Goal: Task Accomplishment & Management: Manage account settings

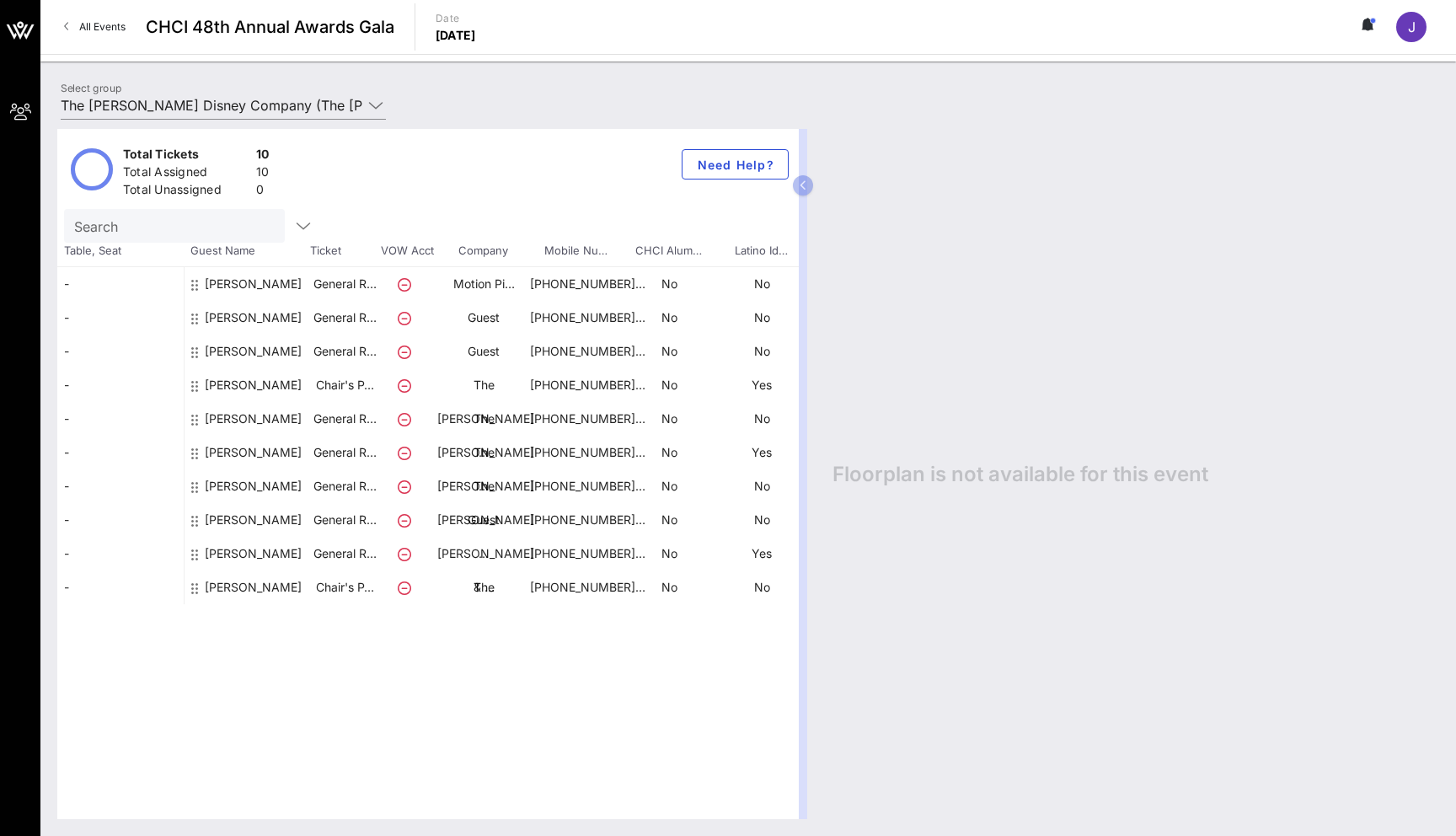
scroll to position [3, 0]
click at [243, 515] on div "[PERSON_NAME]" at bounding box center [253, 558] width 97 height 114
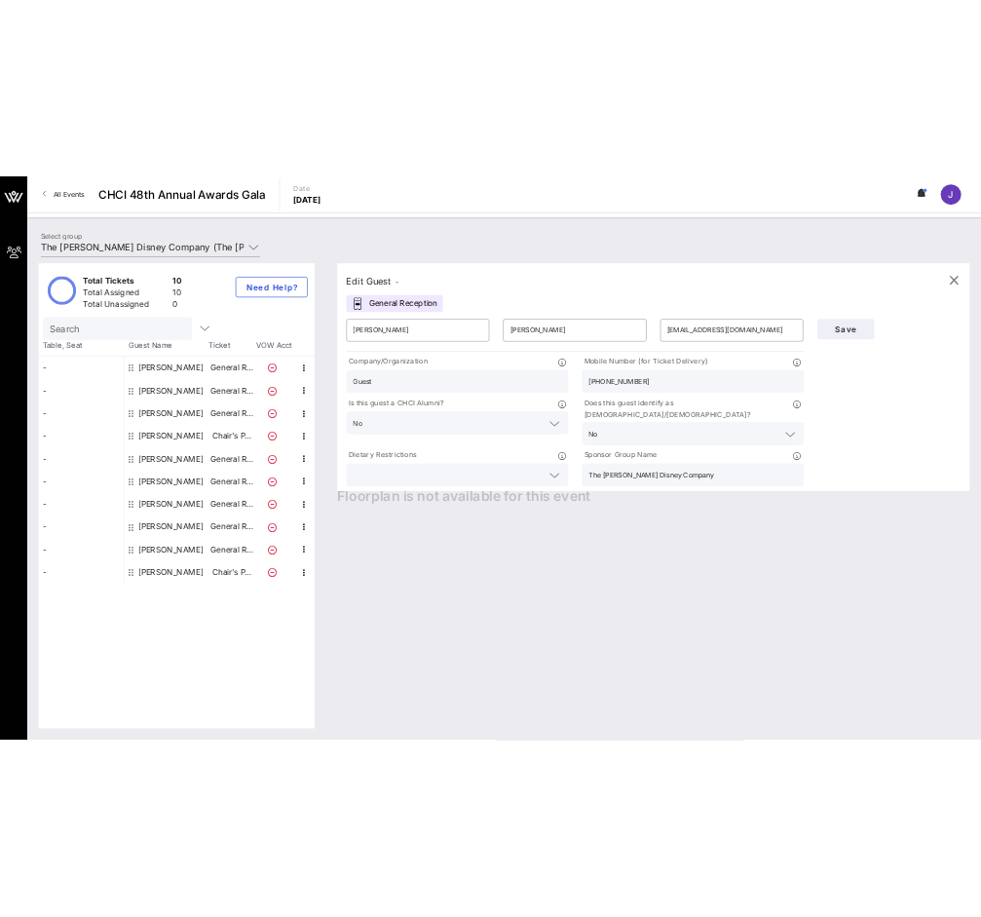
scroll to position [0, 0]
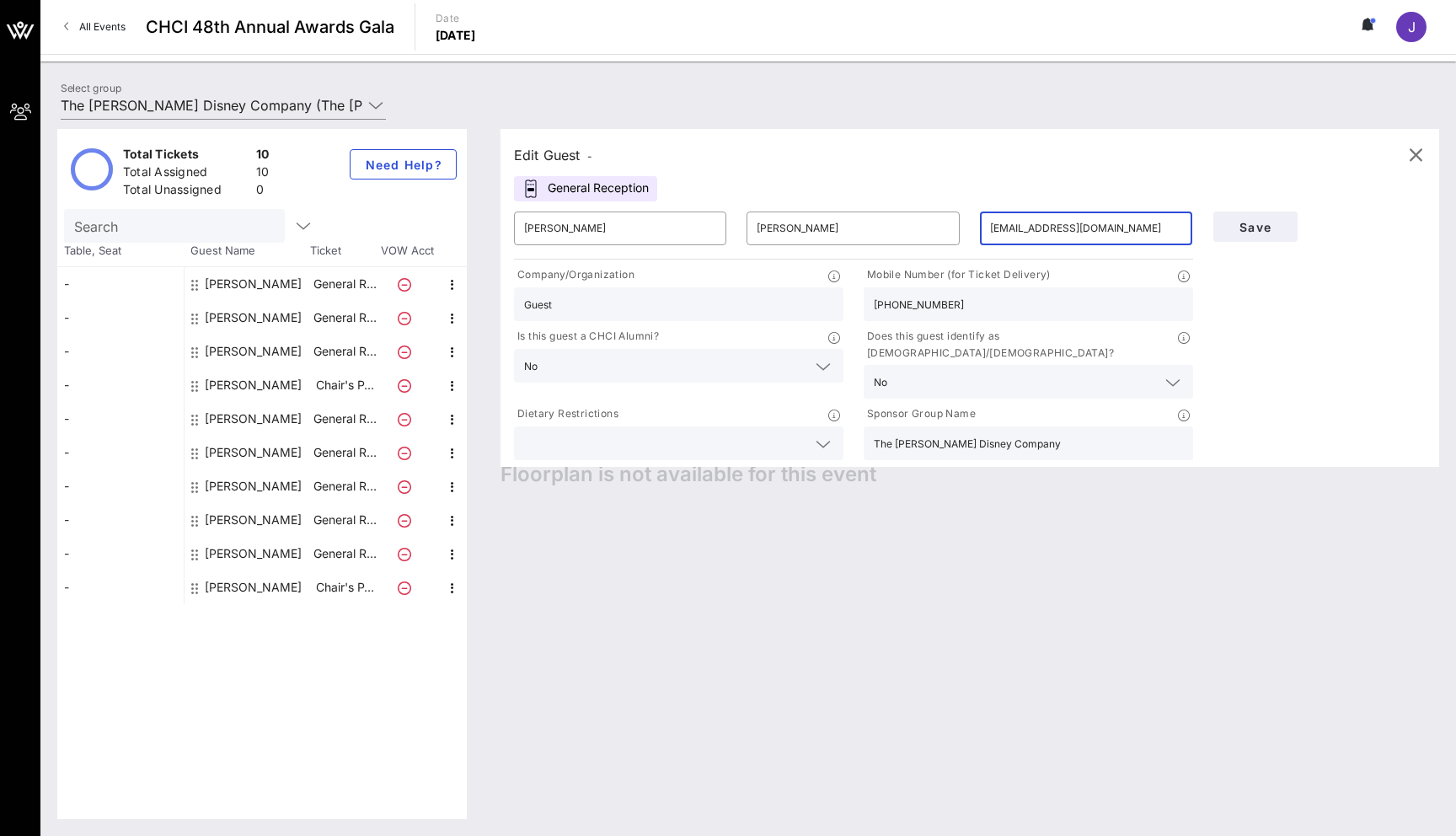
click at [1005, 231] on input "[EMAIL_ADDRESS][DOMAIN_NAME]" at bounding box center [1087, 228] width 192 height 27
click at [1067, 233] on input "[PERSON_NAME][EMAIL_ADDRESS][PERSON_NAME][DOMAIN_NAME]" at bounding box center [1087, 228] width 192 height 27
type input "[PERSON_NAME][EMAIL_ADDRESS][PERSON_NAME][DOMAIN_NAME]"
click at [1259, 228] on span "Save" at bounding box center [1255, 227] width 57 height 15
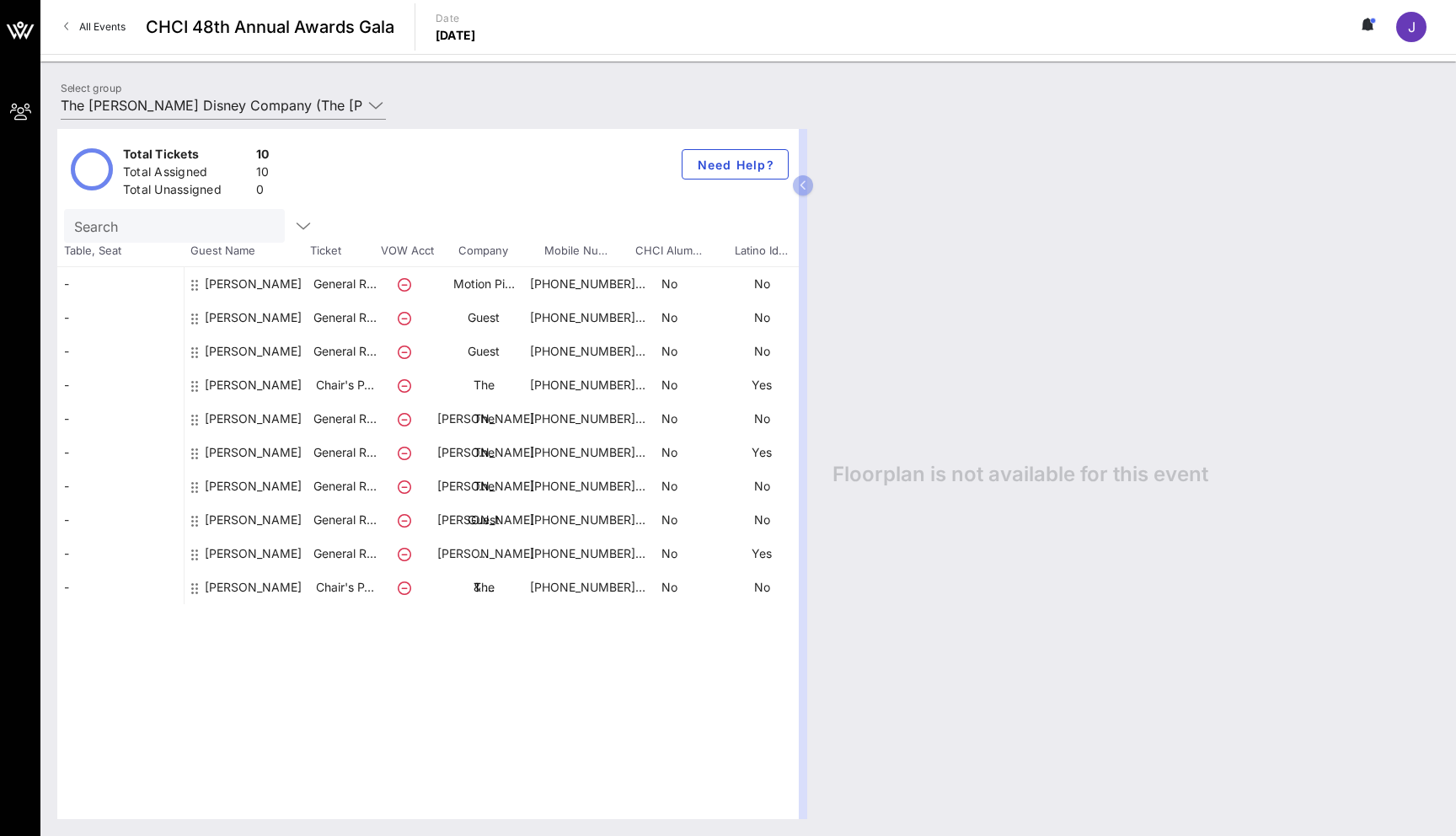
click at [253, 522] on div "[PERSON_NAME]" at bounding box center [253, 561] width 97 height 114
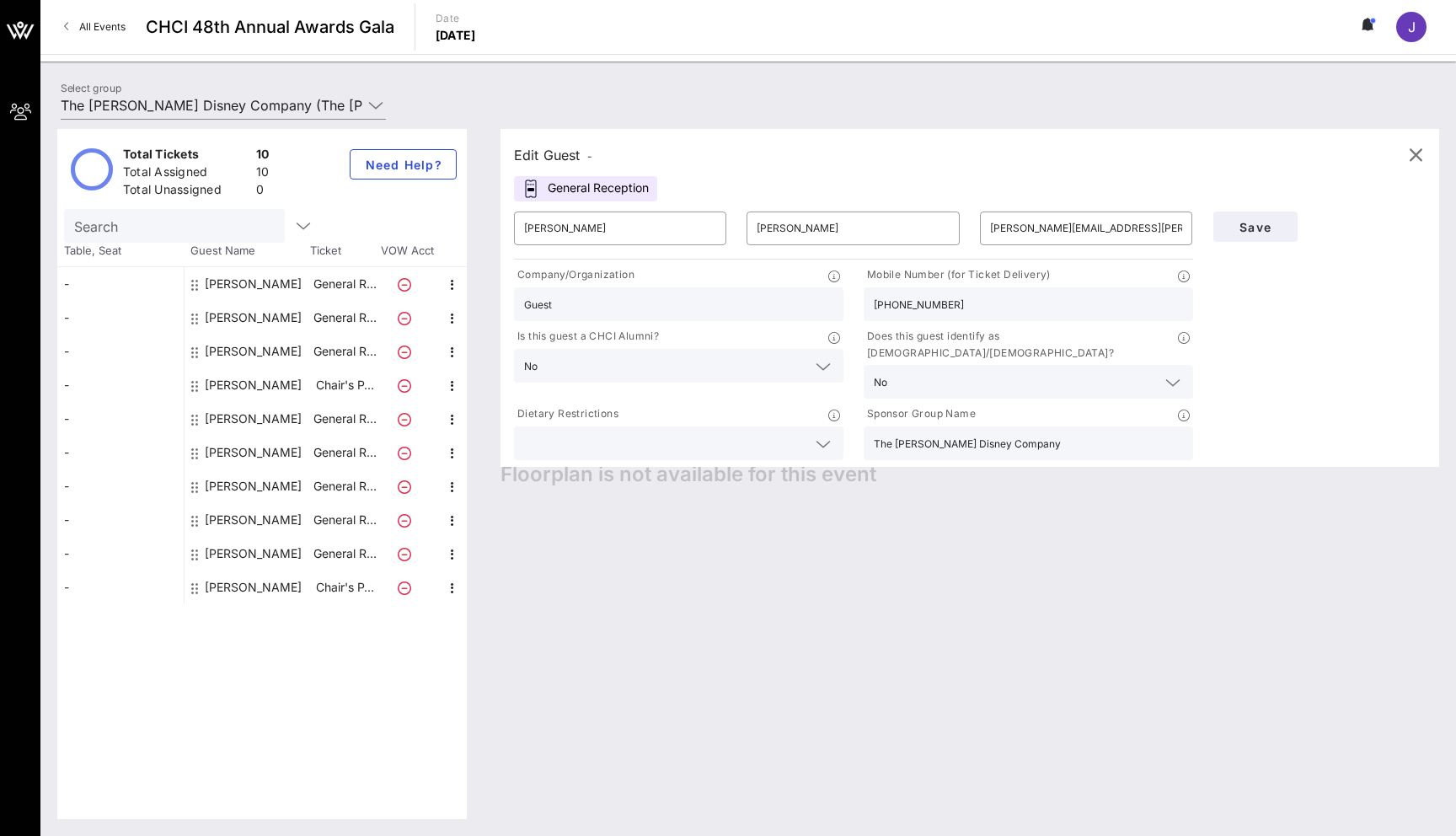
click at [257, 293] on div "[PERSON_NAME]" at bounding box center [253, 284] width 97 height 34
type input "Alivia"
type input "[PERSON_NAME]"
type input "[EMAIL_ADDRESS][DOMAIN_NAME]"
type input "Motion Pictures Association"
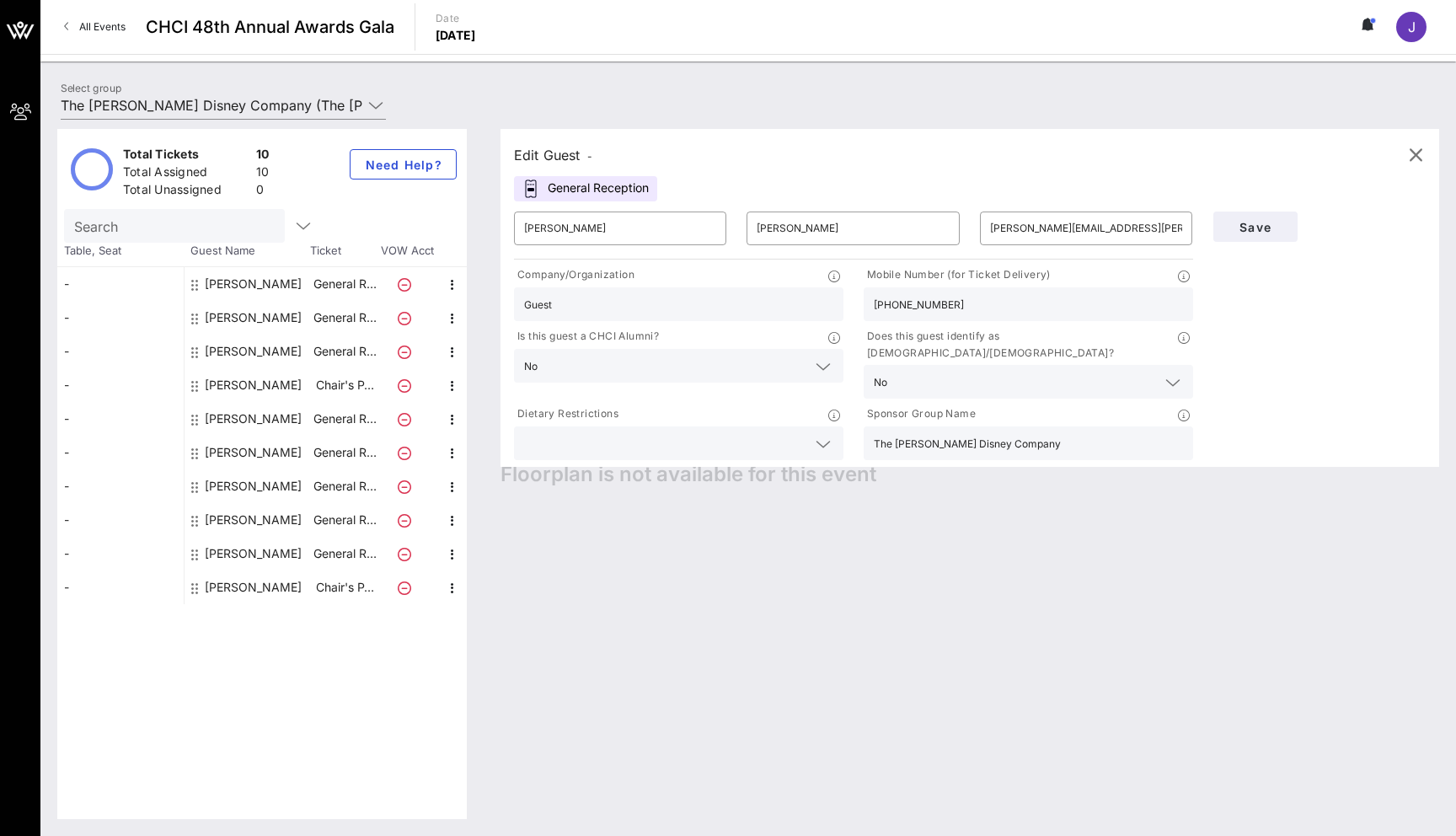
type input "[PHONE_NUMBER]"
click at [256, 327] on div "[PERSON_NAME]" at bounding box center [253, 318] width 97 height 34
type input "[PERSON_NAME]"
type input "[PERSON_NAME][EMAIL_ADDRESS][PERSON_NAME][DOMAIN_NAME]"
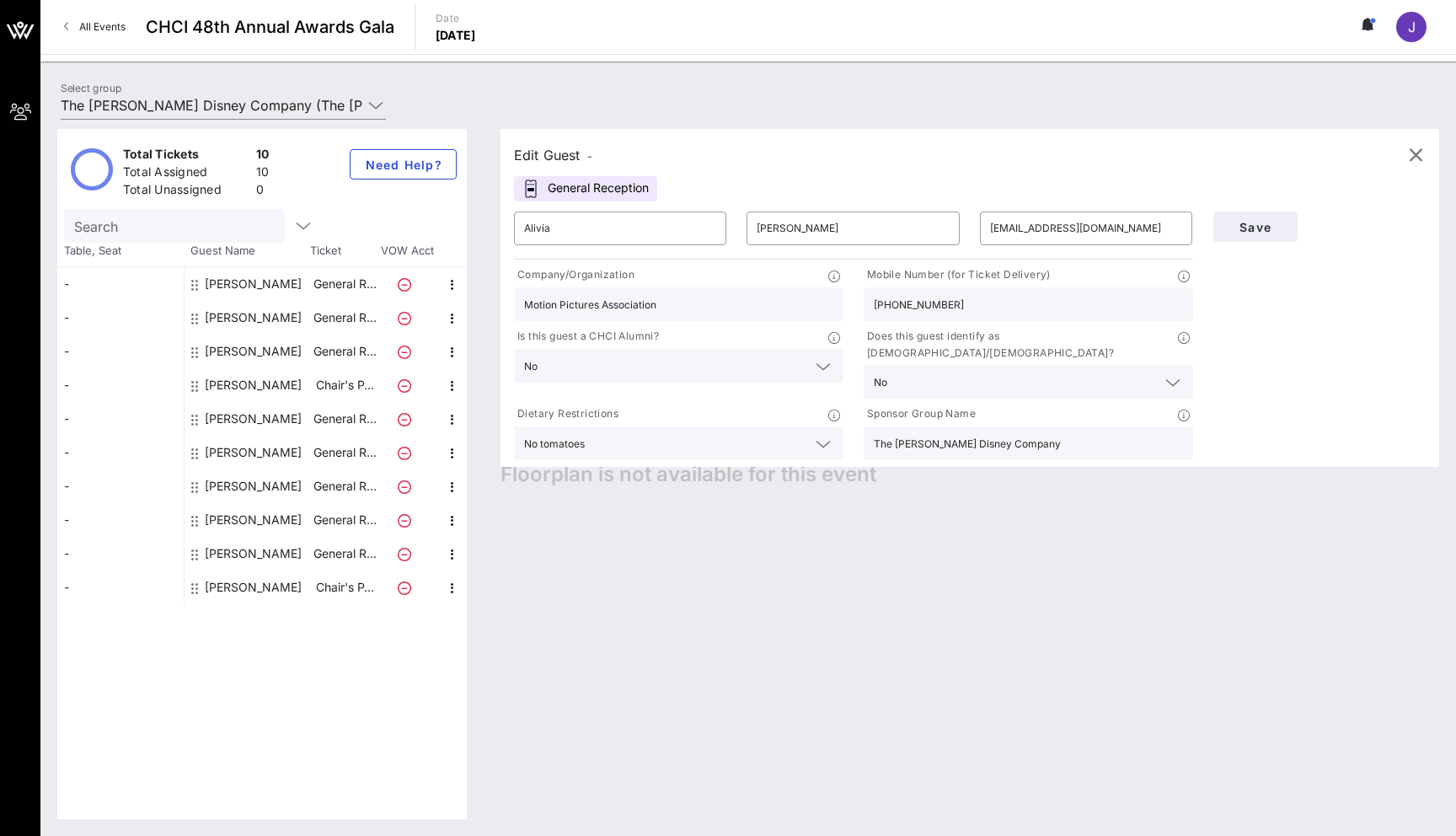
type input "Guest"
type input "[PHONE_NUMBER]"
click at [257, 353] on div "[PERSON_NAME]" at bounding box center [253, 351] width 97 height 34
type input "[PERSON_NAME]"
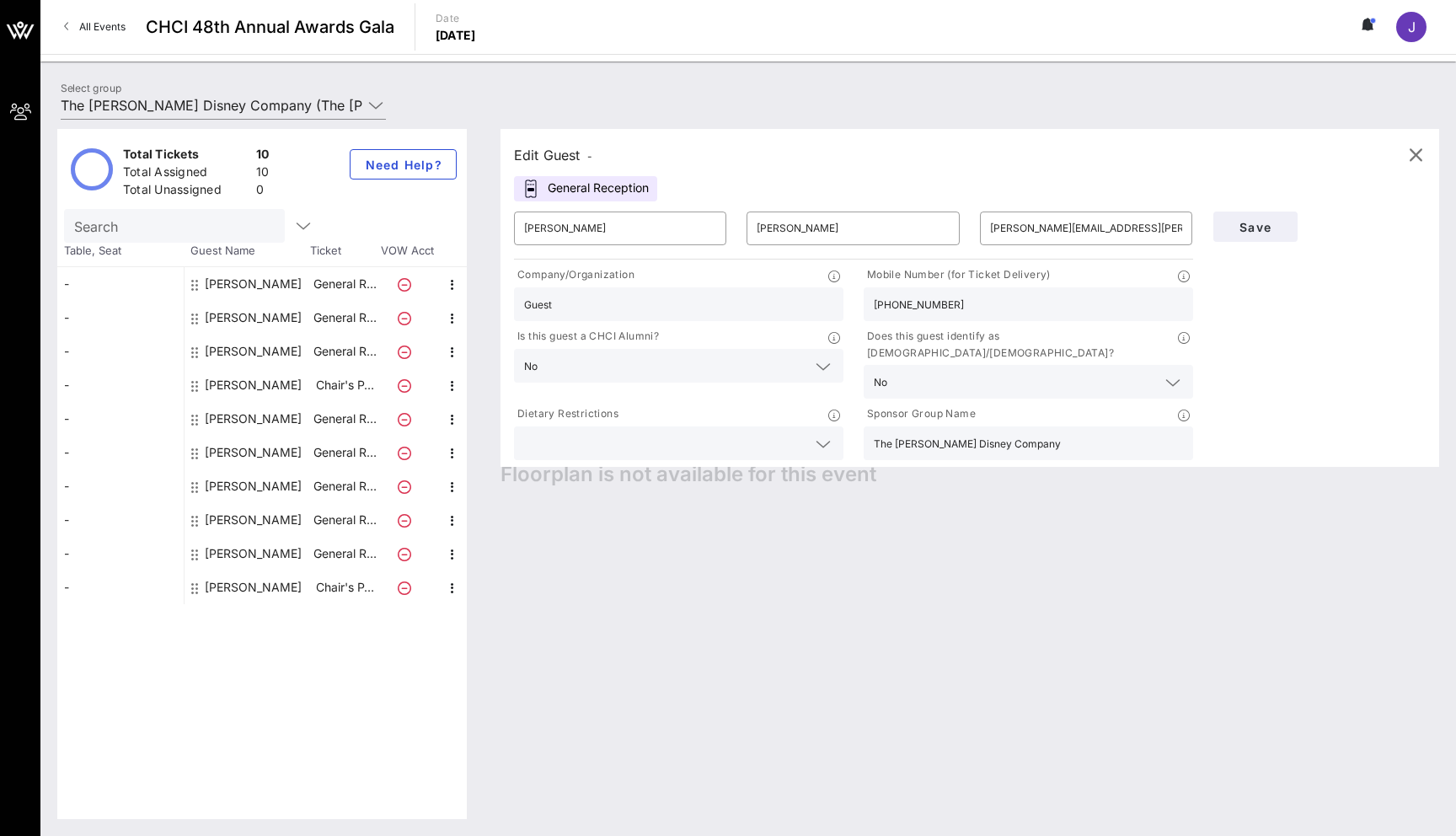
type input "[EMAIL_ADDRESS][DOMAIN_NAME]"
type input "[PHONE_NUMBER]"
click at [253, 396] on div "[PERSON_NAME]" at bounding box center [253, 385] width 97 height 34
type input "[PERSON_NAME]"
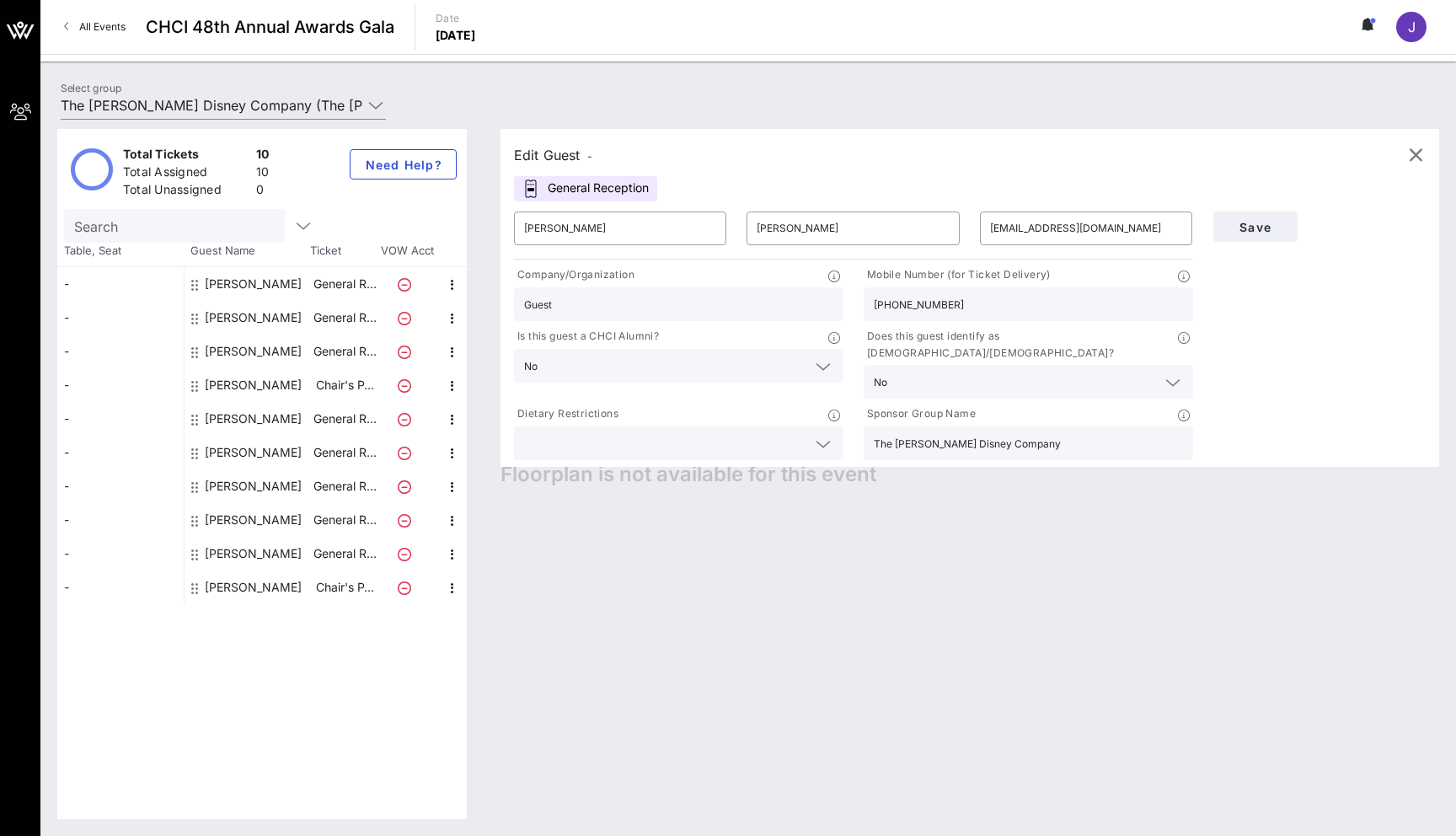
type input "[PERSON_NAME][EMAIL_ADDRESS][PERSON_NAME][PERSON_NAME][DOMAIN_NAME]"
type input "The [PERSON_NAME] Disney Company"
type input "[PHONE_NUMBER]"
click at [253, 427] on div "[PERSON_NAME]" at bounding box center [253, 419] width 97 height 34
type input "[PERSON_NAME]"
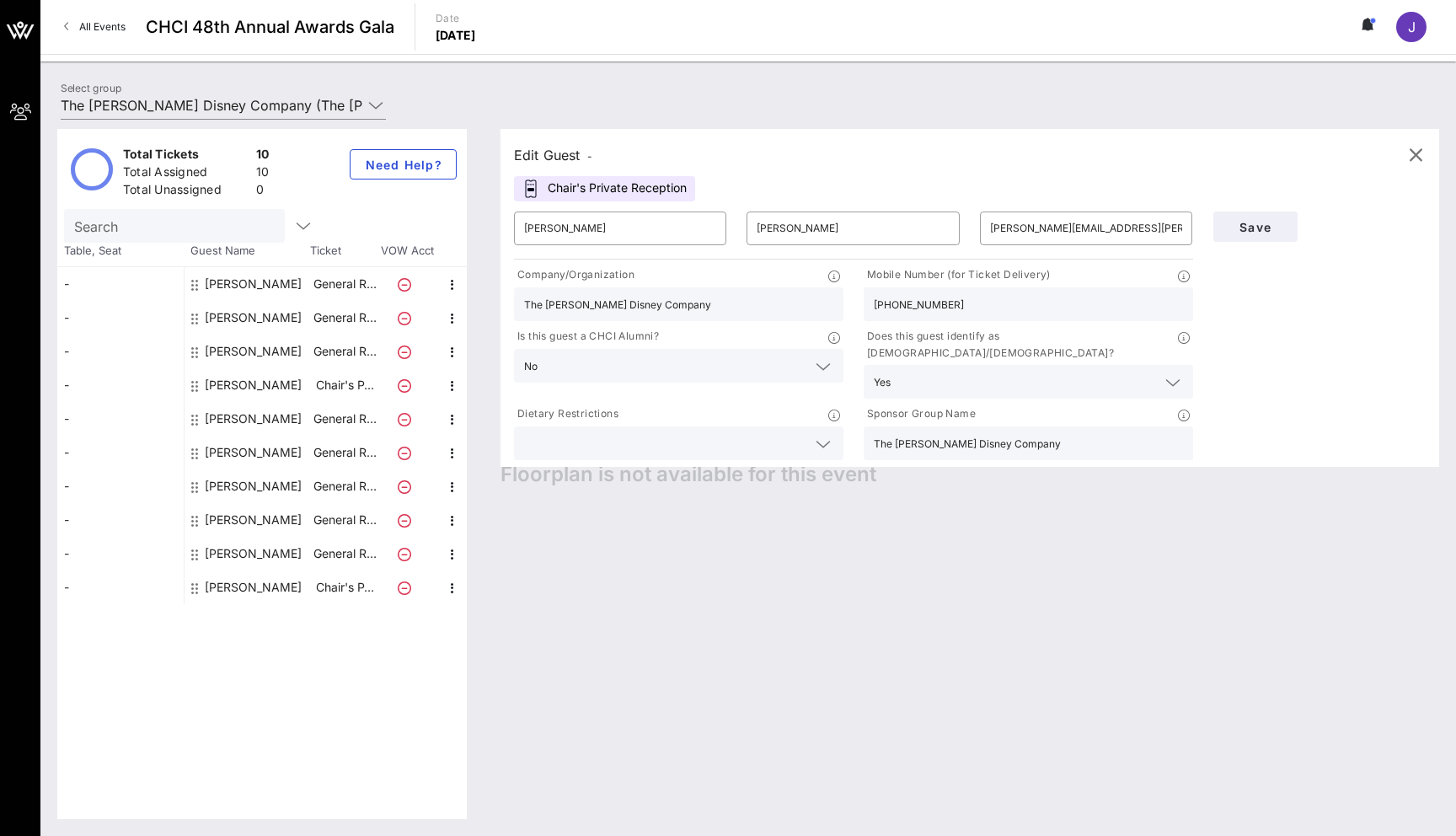
type input "[PERSON_NAME]"
type input "[PERSON_NAME][EMAIL_ADDRESS][PERSON_NAME][DOMAIN_NAME]"
type input "[PHONE_NUMBER]"
click at [252, 448] on div "[PERSON_NAME]" at bounding box center [253, 453] width 97 height 34
type input "[PERSON_NAME]"
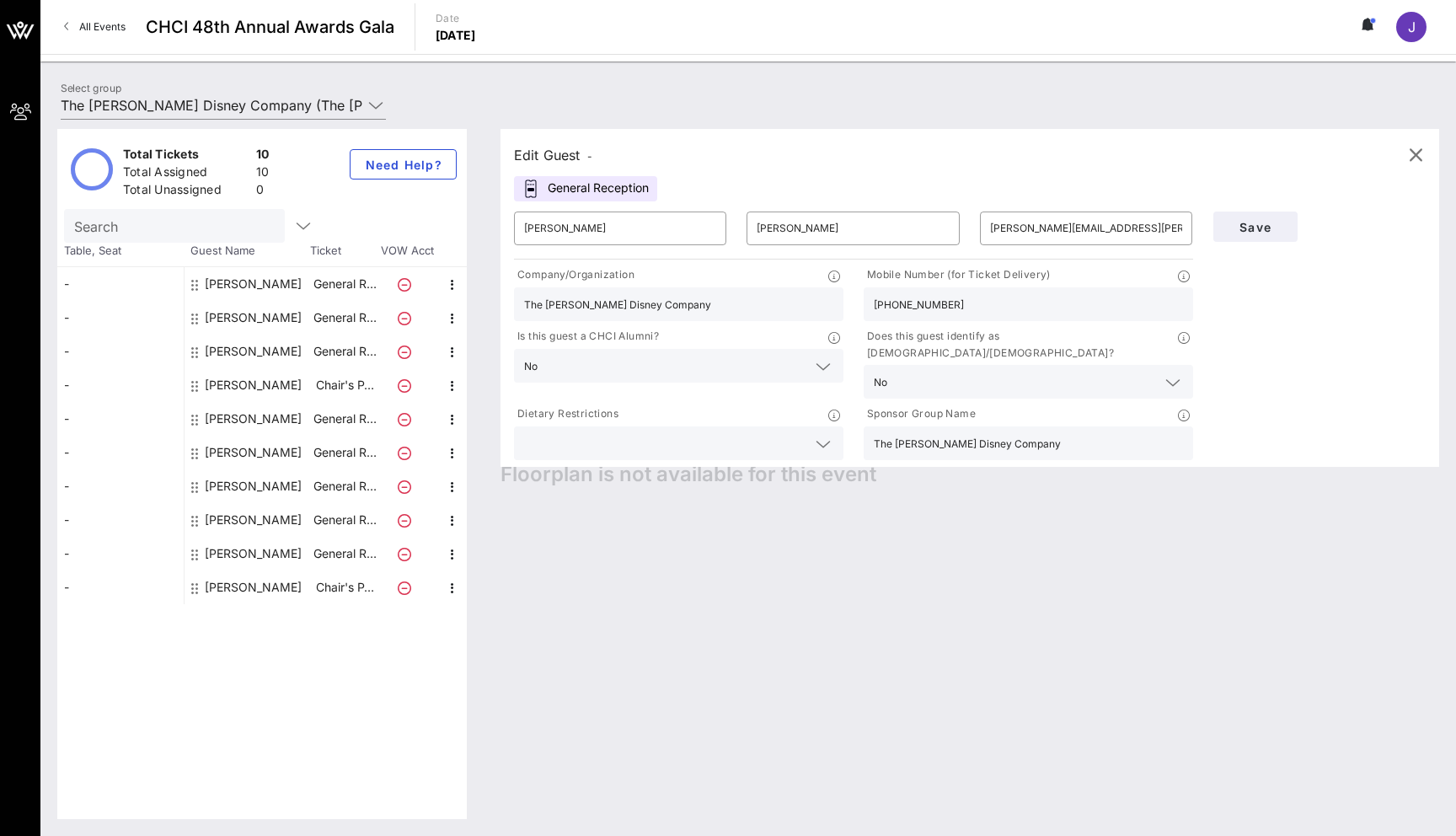
type input "[PERSON_NAME]"
type input "[PERSON_NAME][EMAIL_ADDRESS][PERSON_NAME][PERSON_NAME][DOMAIN_NAME]"
type input "[PHONE_NUMBER]"
click at [248, 489] on div "[PERSON_NAME]" at bounding box center [253, 486] width 97 height 34
type input "[PERSON_NAME]"
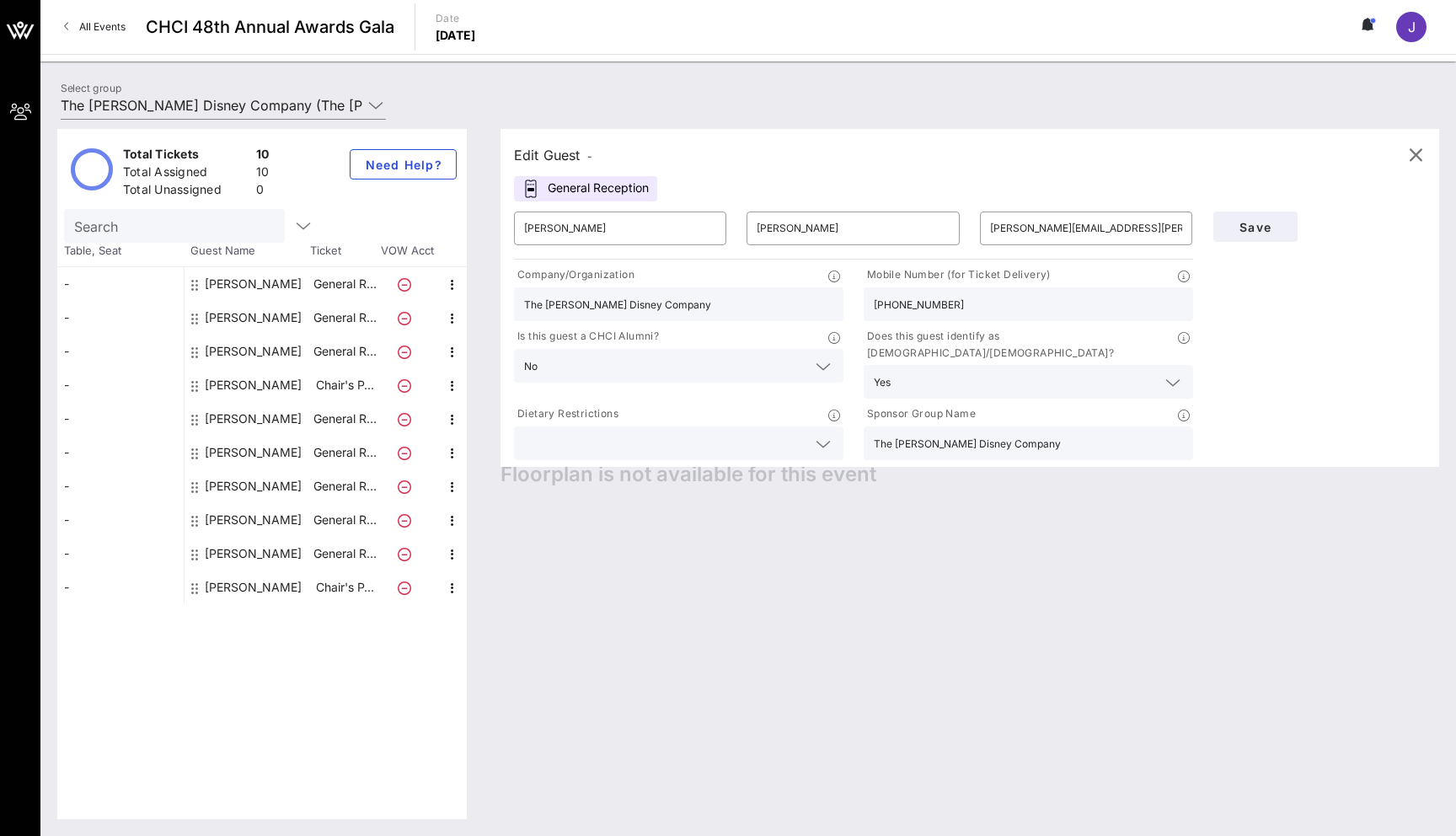
type input "Greenfield"
type input "[PERSON_NAME][EMAIL_ADDRESS][PERSON_NAME][DOMAIN_NAME]"
type input "[PHONE_NUMBER]"
click at [246, 520] on div "[PERSON_NAME]" at bounding box center [253, 520] width 97 height 34
type input "[PERSON_NAME]"
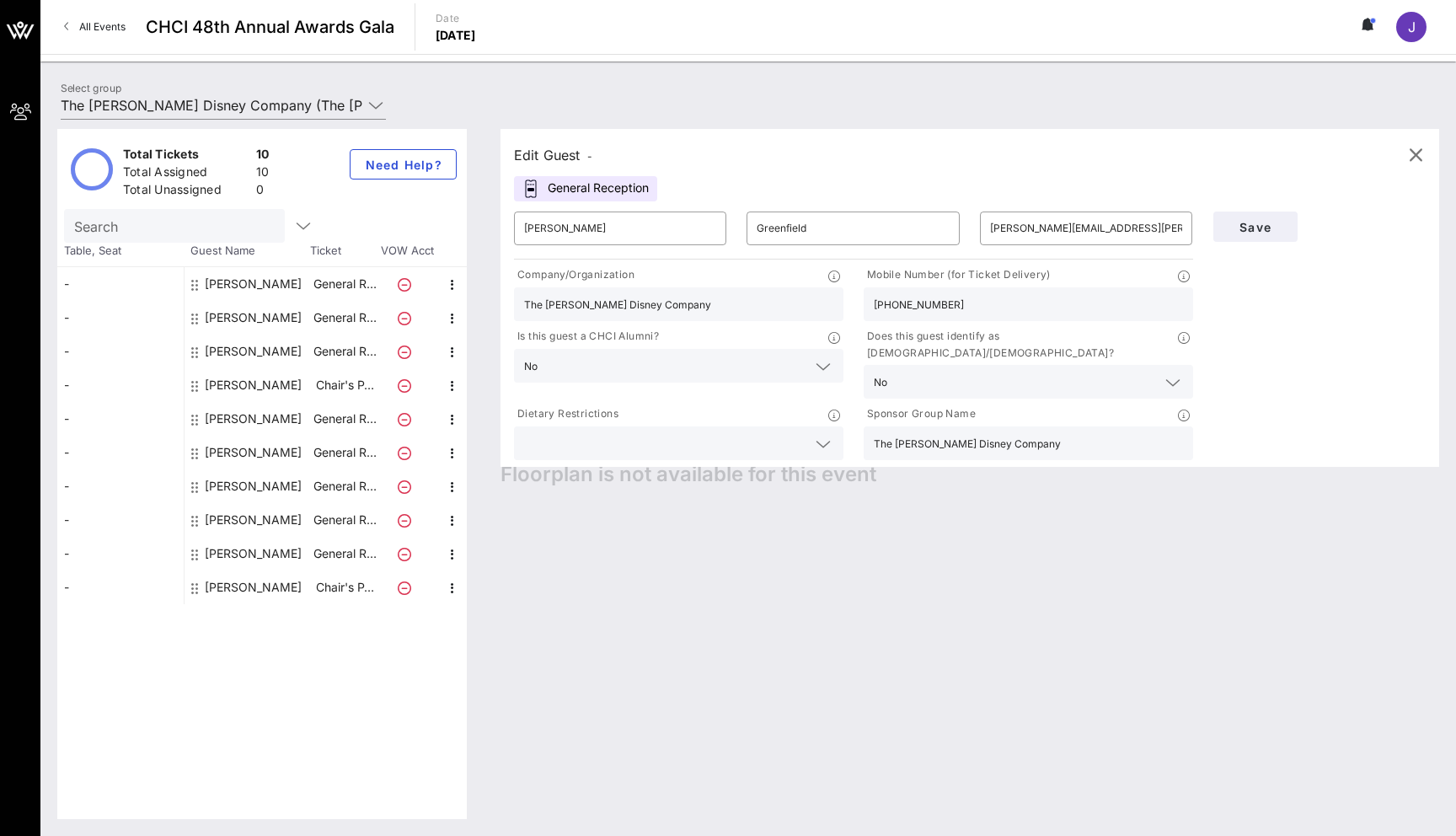
type input "[PERSON_NAME]"
type input "[PERSON_NAME][EMAIL_ADDRESS][PERSON_NAME][DOMAIN_NAME]"
type input "Guest"
type input "[PHONE_NUMBER]"
click at [246, 558] on div "[PERSON_NAME]" at bounding box center [253, 553] width 97 height 34
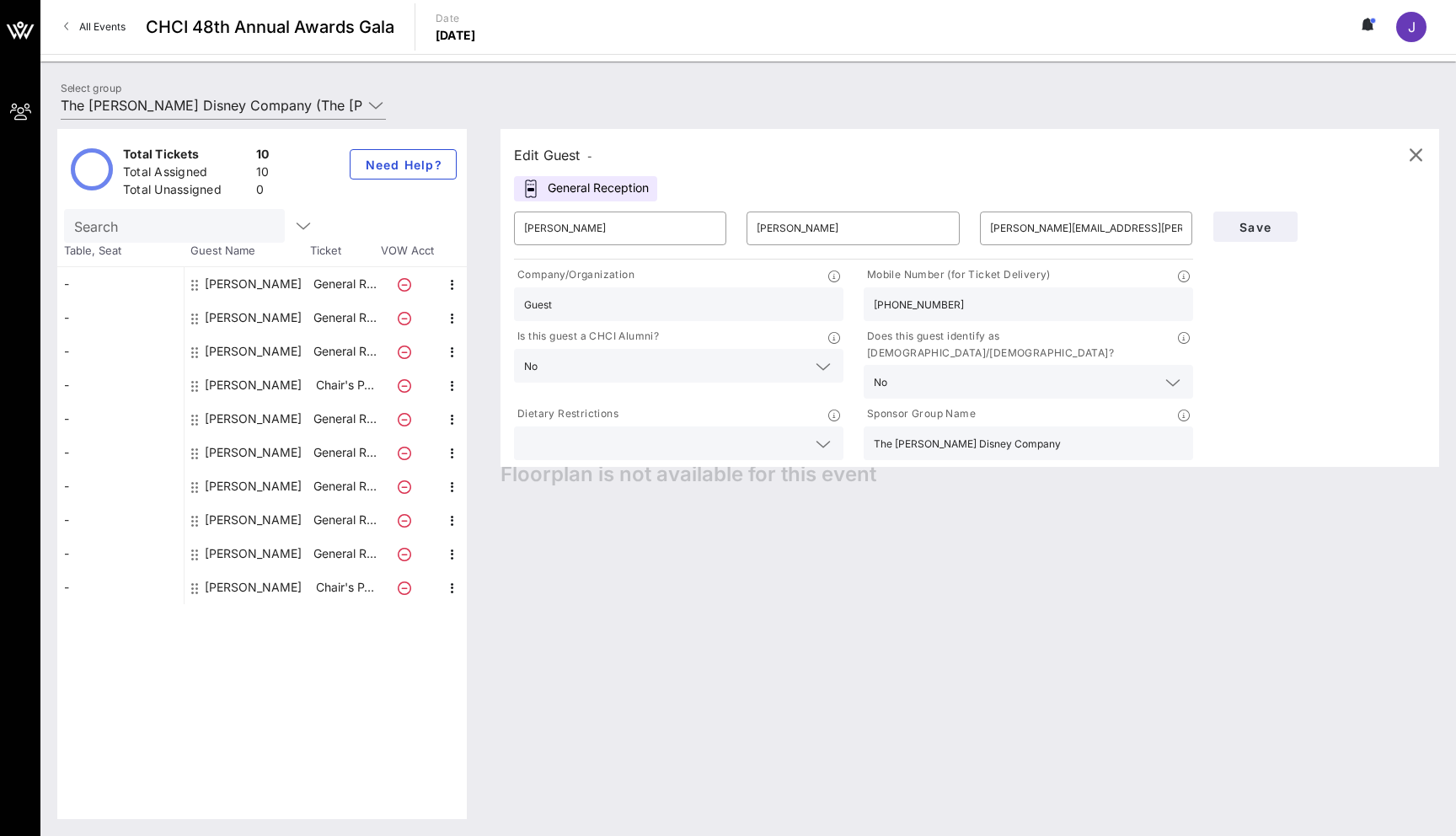
type input "[PERSON_NAME]"
type input "[EMAIL_ADDRESS][DOMAIN_NAME]"
type input "[PERSON_NAME] & [PERSON_NAME]"
type input "[PHONE_NUMBER]"
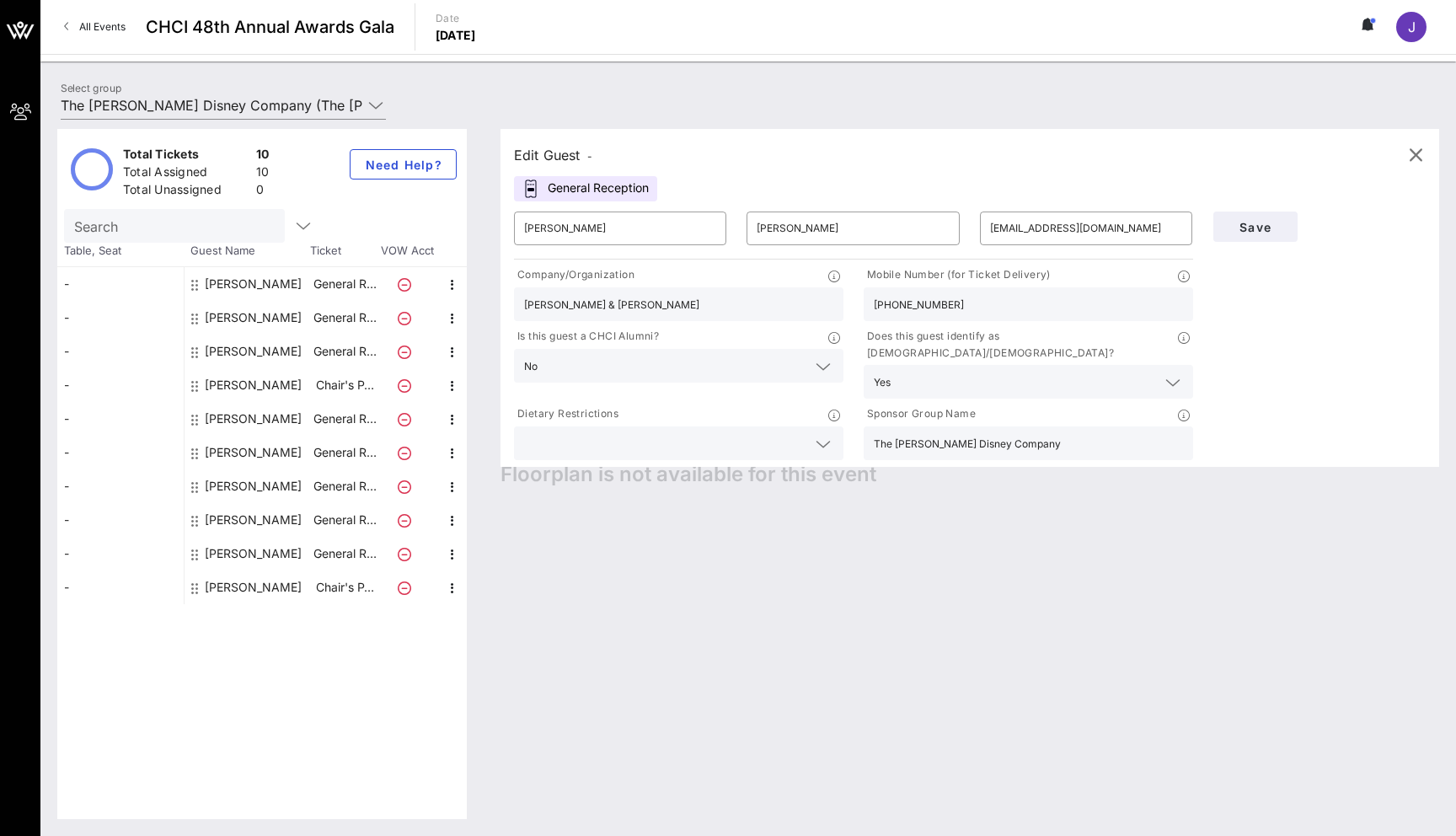
click at [245, 585] on div "[PERSON_NAME]" at bounding box center [253, 587] width 97 height 34
type input "[PERSON_NAME]"
type input "Fox"
type input "[PERSON_NAME][DOMAIN_NAME][EMAIL_ADDRESS][PERSON_NAME][DOMAIN_NAME]"
type input "The [PERSON_NAME] Disney Company"
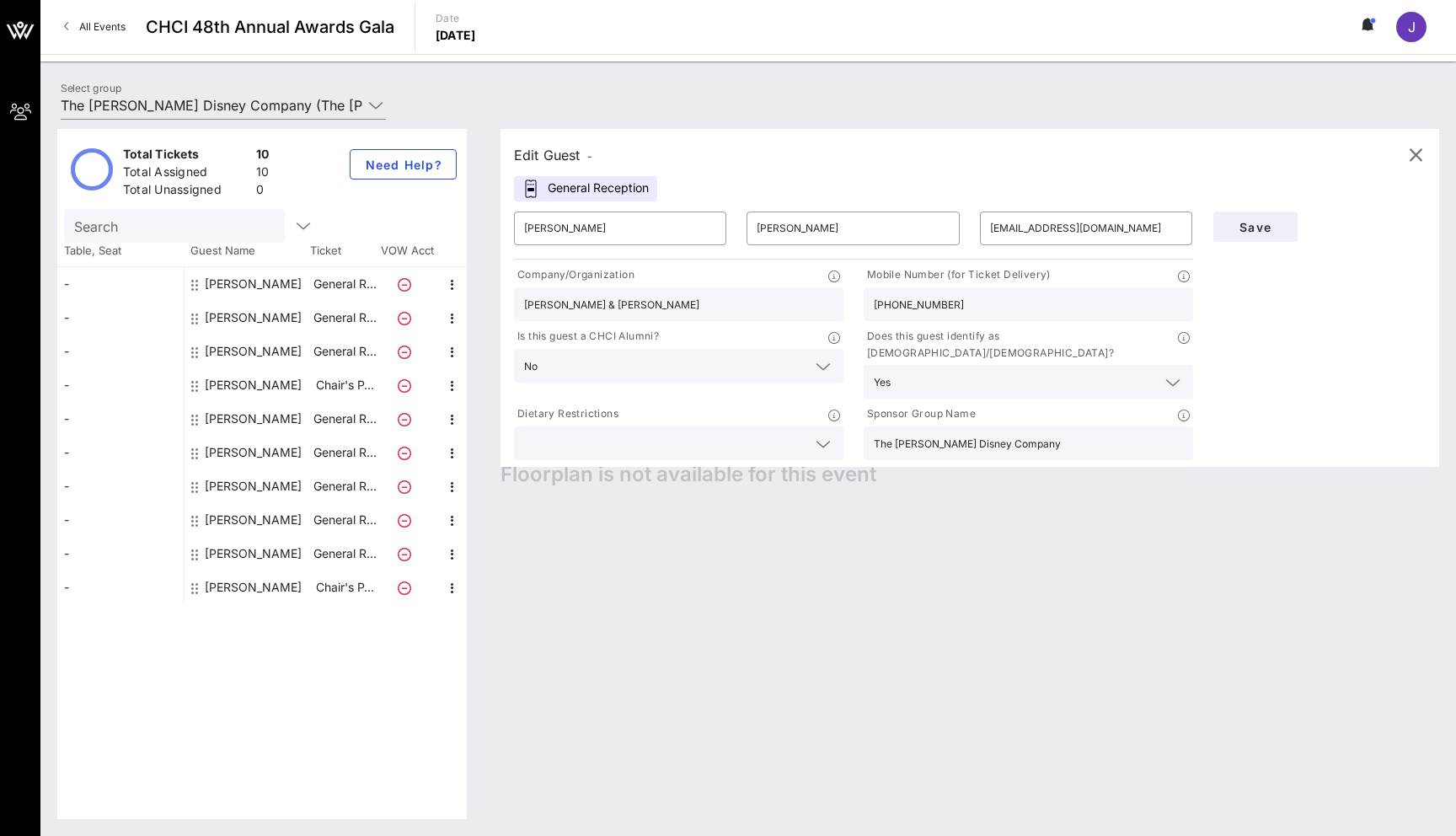
type input "[PHONE_NUMBER]"
